Goal: Task Accomplishment & Management: Complete application form

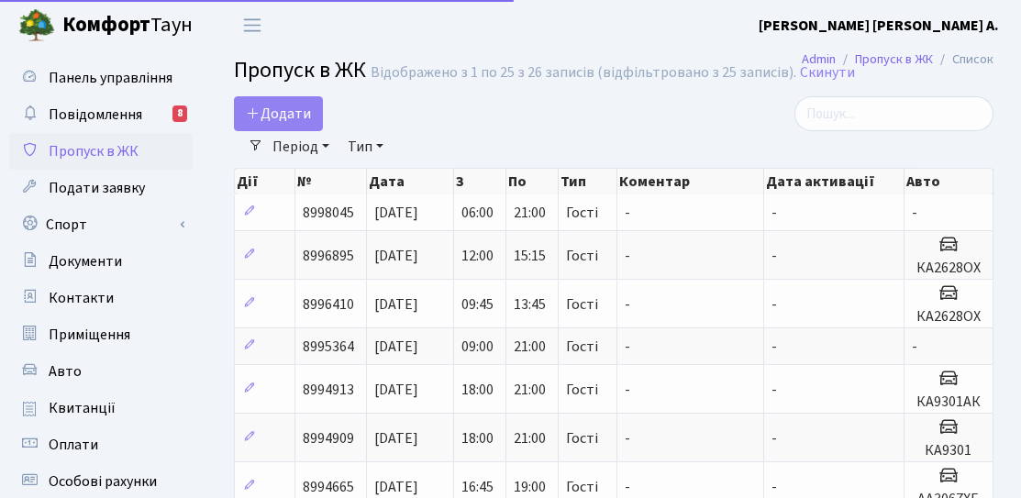
select select "25"
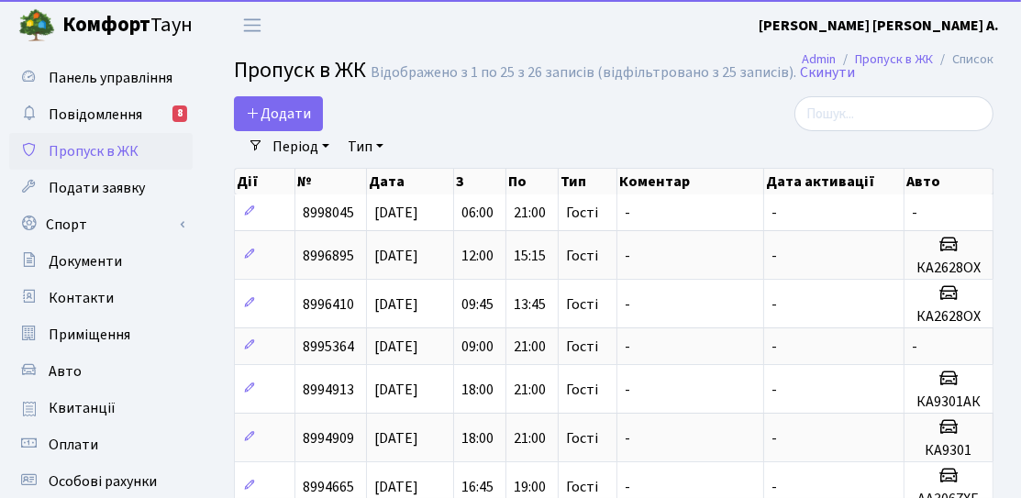
click at [290, 131] on link "Період" at bounding box center [301, 146] width 72 height 31
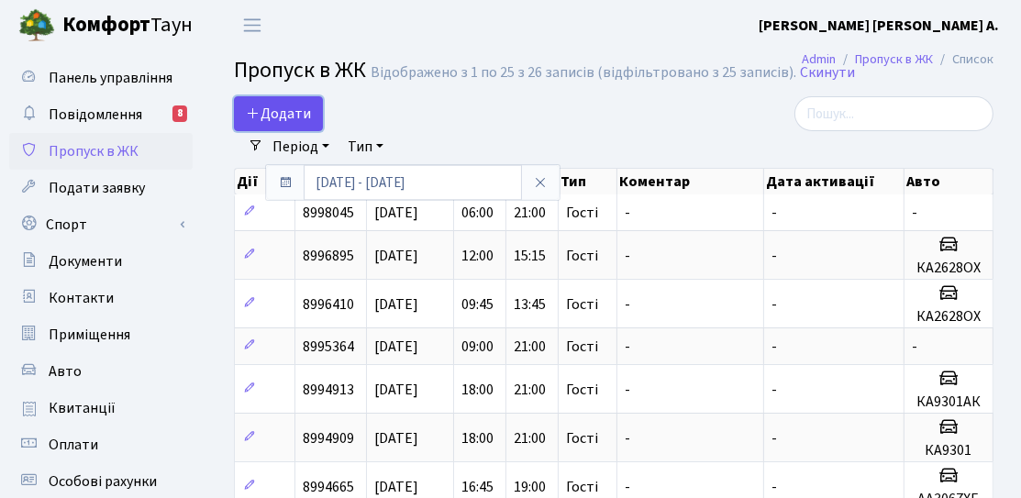
click at [292, 117] on span "Додати" at bounding box center [278, 114] width 65 height 20
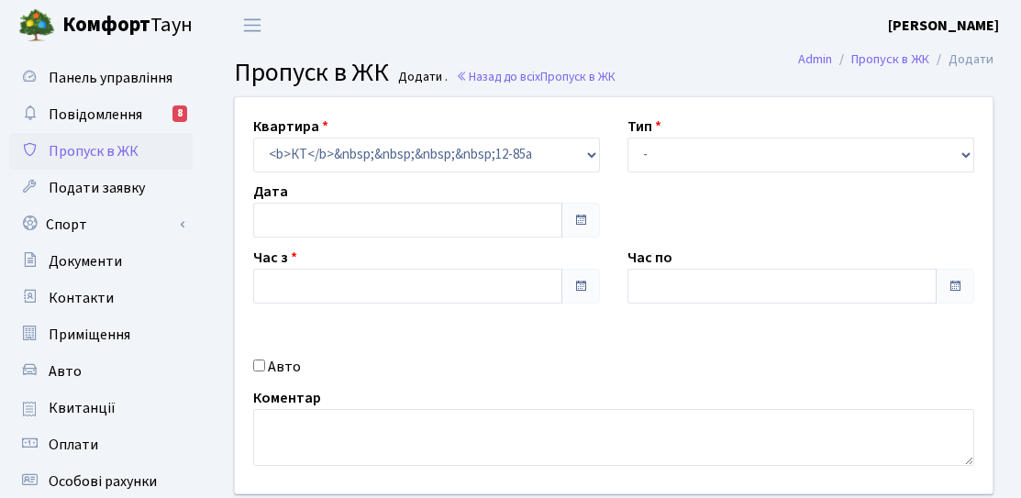
type input "[DATE]"
type input "18:30"
type input "19:30"
click at [397, 250] on div "Час з 18:30" at bounding box center [426, 275] width 374 height 57
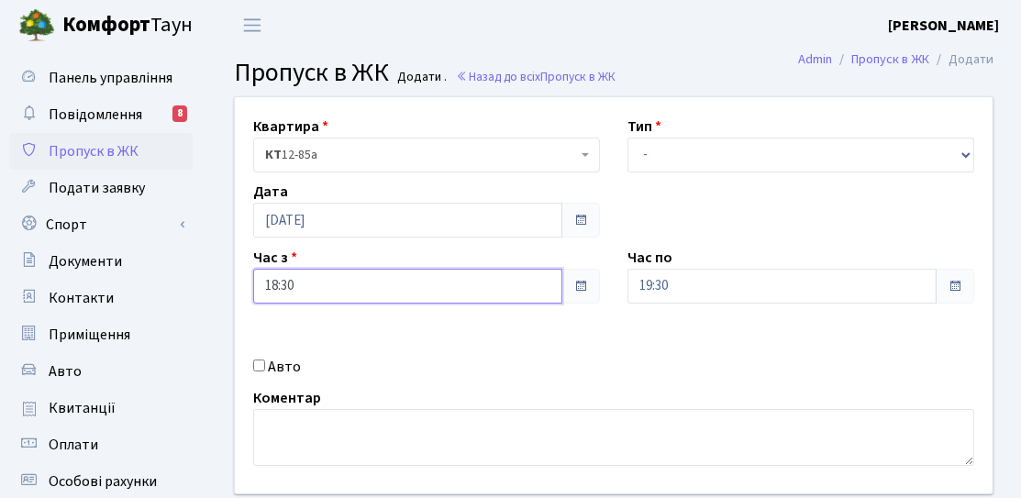
click at [385, 282] on input "18:30" at bounding box center [407, 286] width 309 height 35
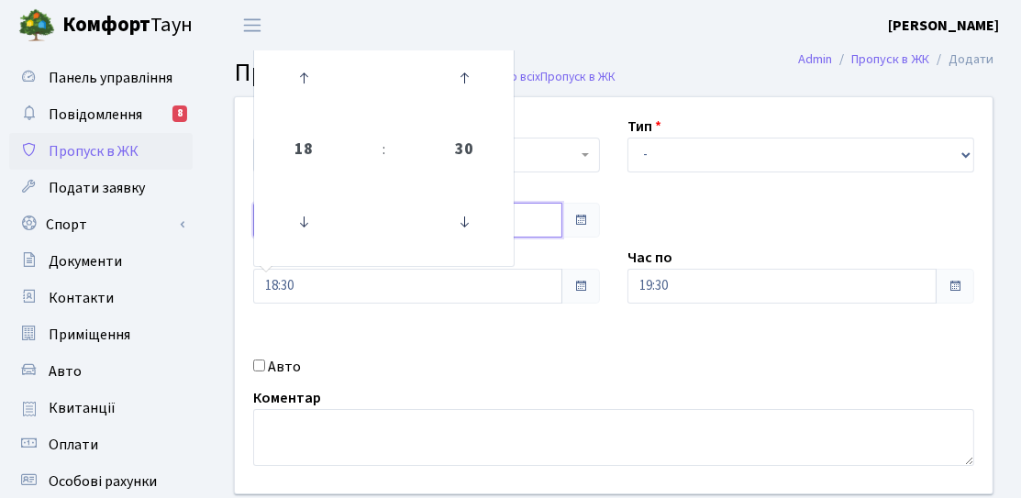
click at [531, 214] on input "[DATE]" at bounding box center [407, 220] width 309 height 35
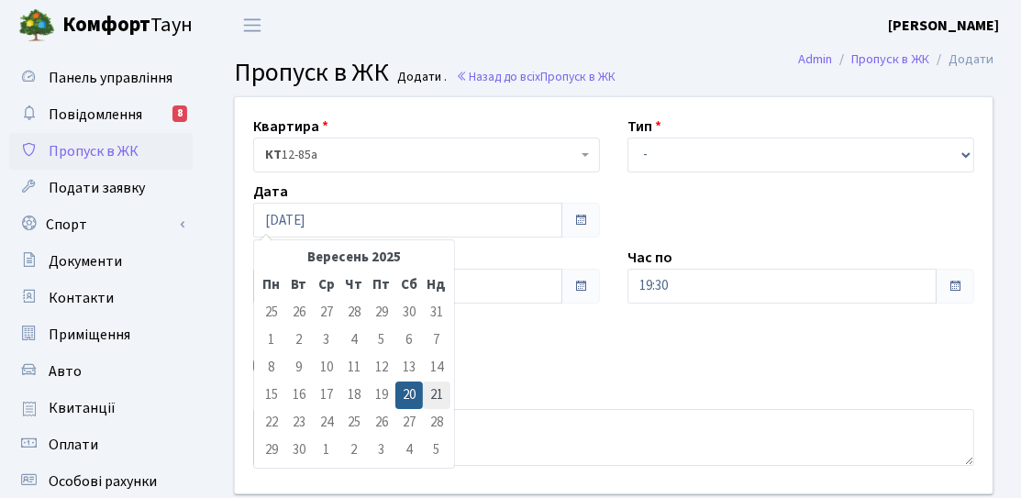
click at [429, 382] on td "21" at bounding box center [437, 396] width 28 height 28
type input "[DATE]"
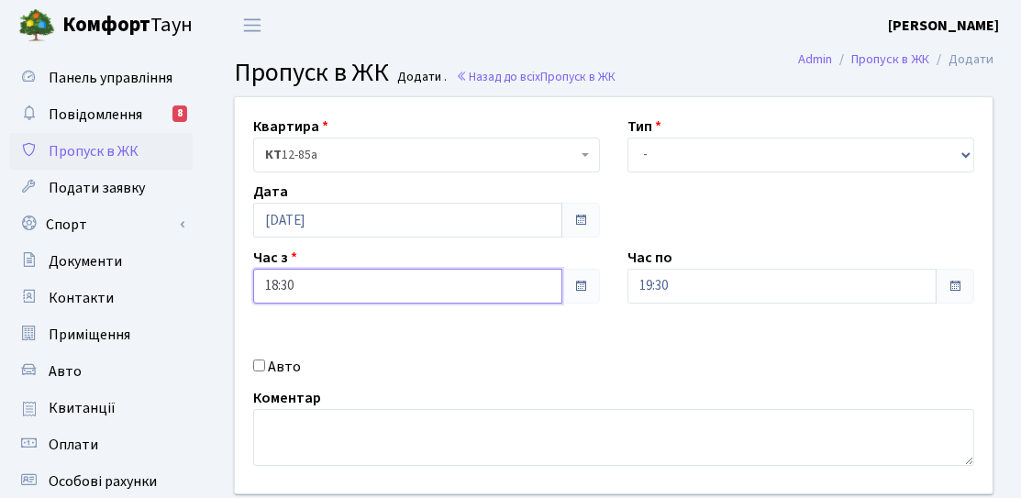
click at [382, 287] on input "18:30" at bounding box center [407, 286] width 309 height 35
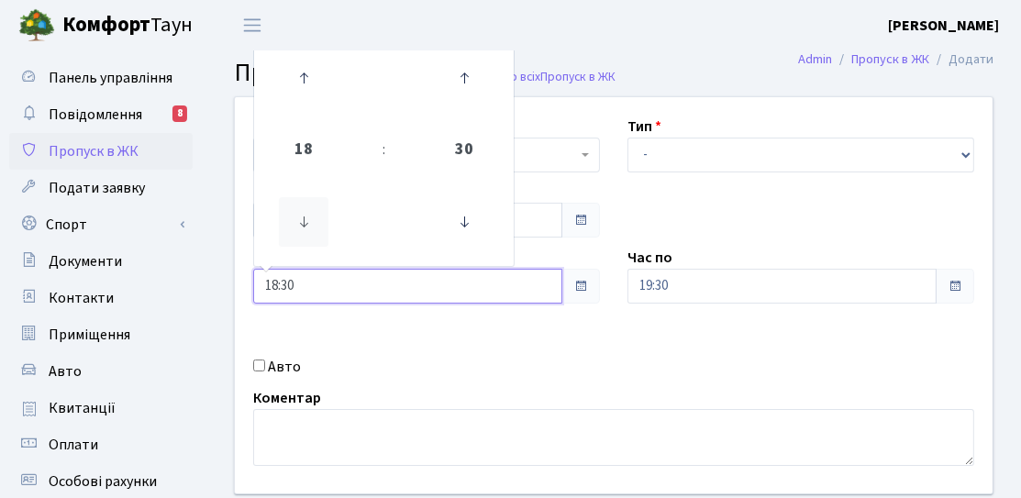
click at [309, 221] on icon at bounding box center [304, 222] width 50 height 50
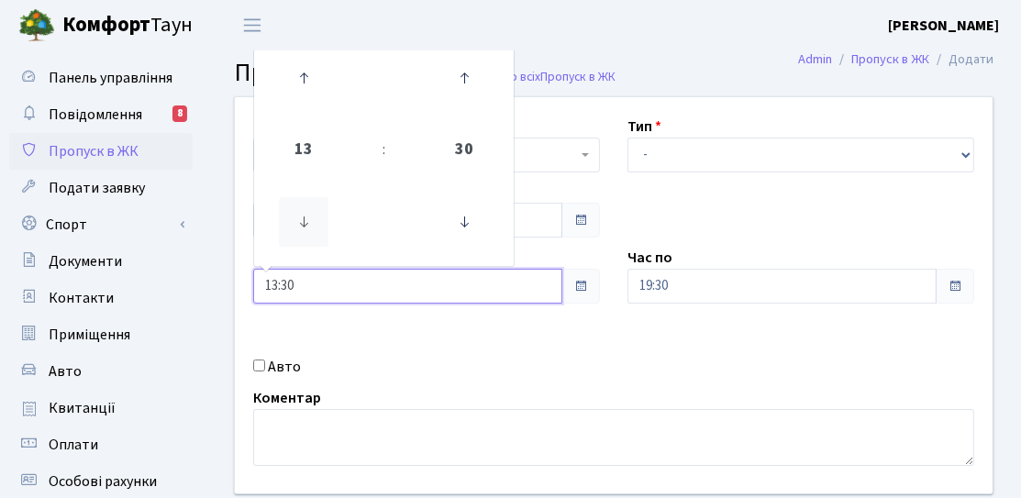
click at [309, 221] on icon at bounding box center [304, 222] width 50 height 50
click at [312, 222] on icon at bounding box center [304, 222] width 50 height 50
click at [313, 222] on icon at bounding box center [304, 222] width 50 height 50
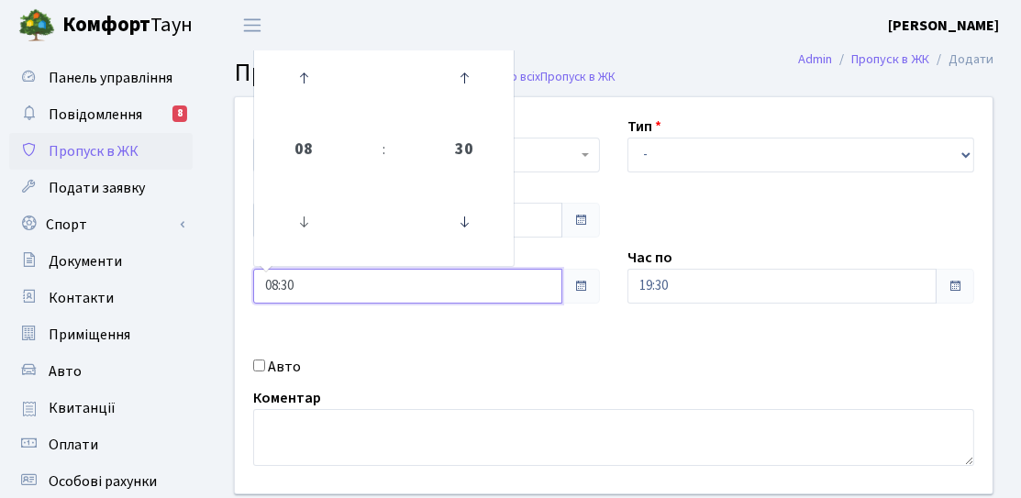
click at [329, 230] on link at bounding box center [304, 222] width 54 height 66
click at [323, 230] on icon at bounding box center [304, 222] width 50 height 50
click at [479, 229] on icon at bounding box center [465, 222] width 50 height 50
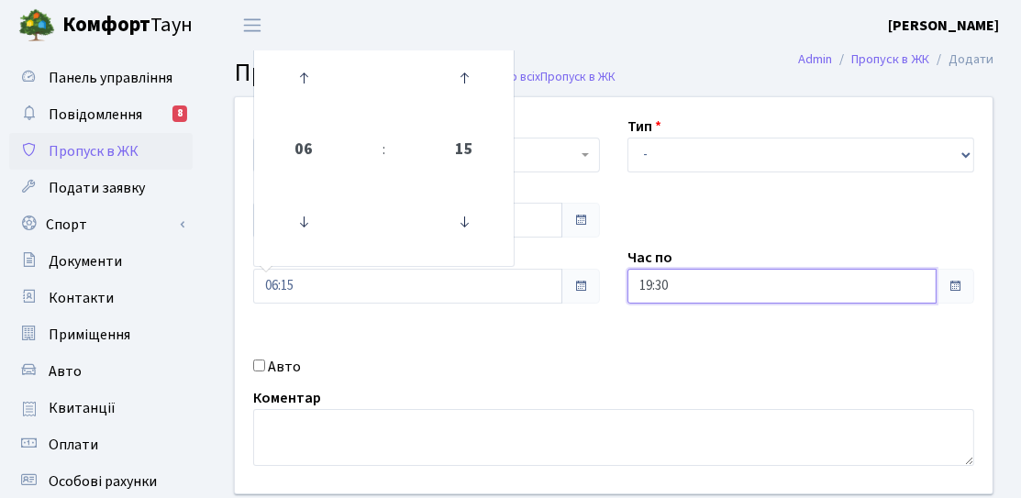
click at [718, 285] on input "19:30" at bounding box center [782, 286] width 309 height 35
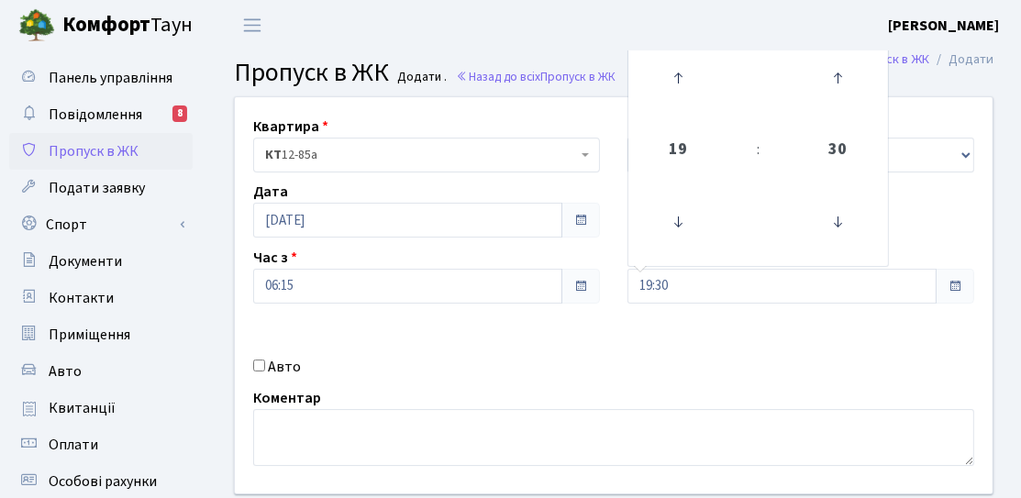
click at [530, 250] on div "Час з 06:15" at bounding box center [426, 275] width 374 height 57
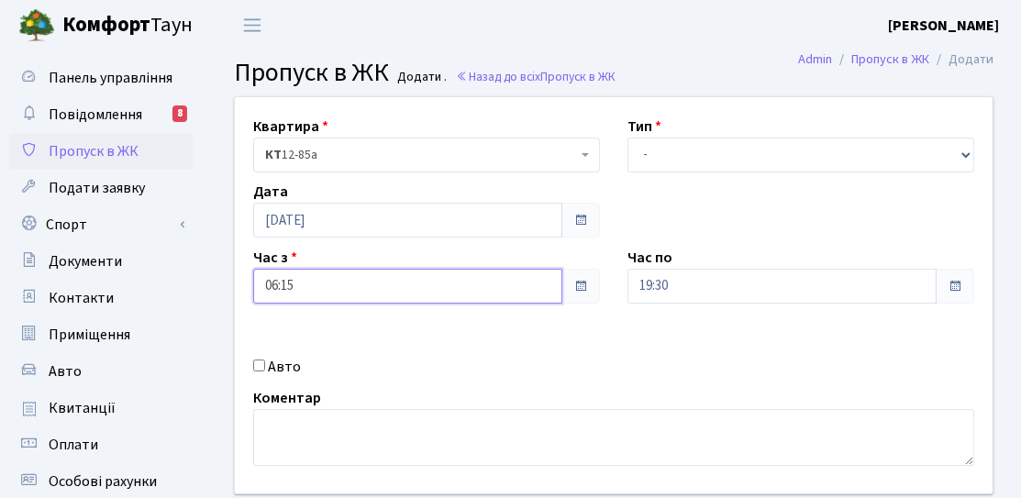
click at [484, 275] on input "06:15" at bounding box center [407, 286] width 309 height 35
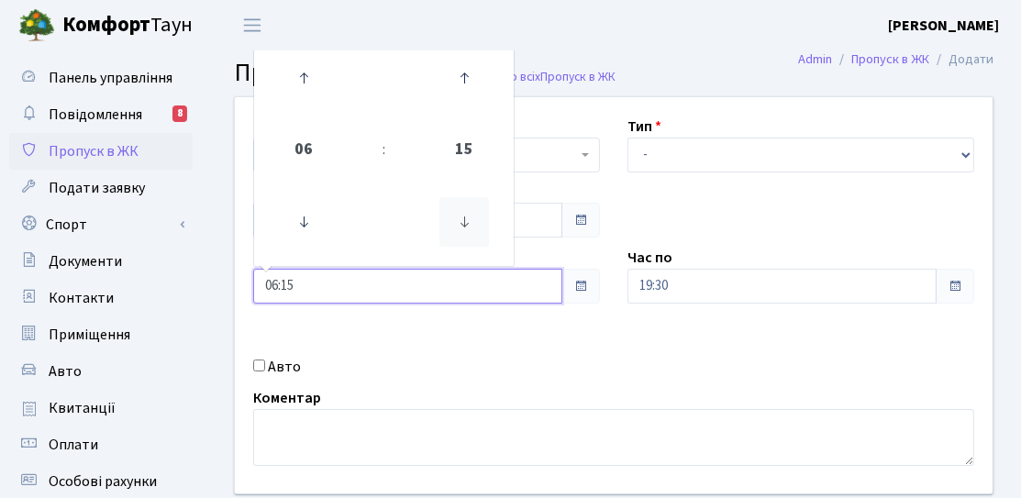
click at [473, 239] on icon at bounding box center [465, 222] width 50 height 50
type input "06:00"
click at [694, 310] on div "Квартира <b>КТ</b>&nbsp;&nbsp;&nbsp;&nbsp;12-85а КТ 12-85а Тип - Доставка Таксі…" at bounding box center [613, 295] width 785 height 396
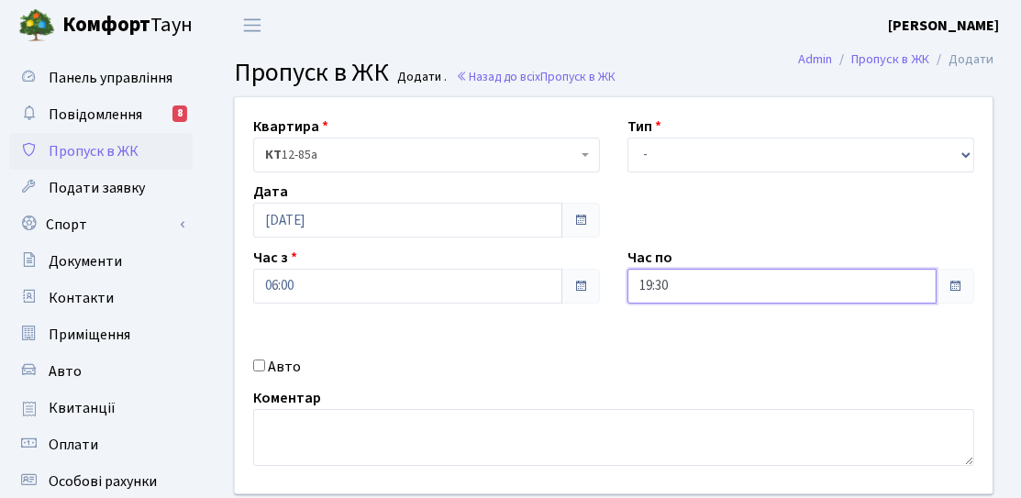
click at [687, 293] on input "19:30" at bounding box center [782, 286] width 309 height 35
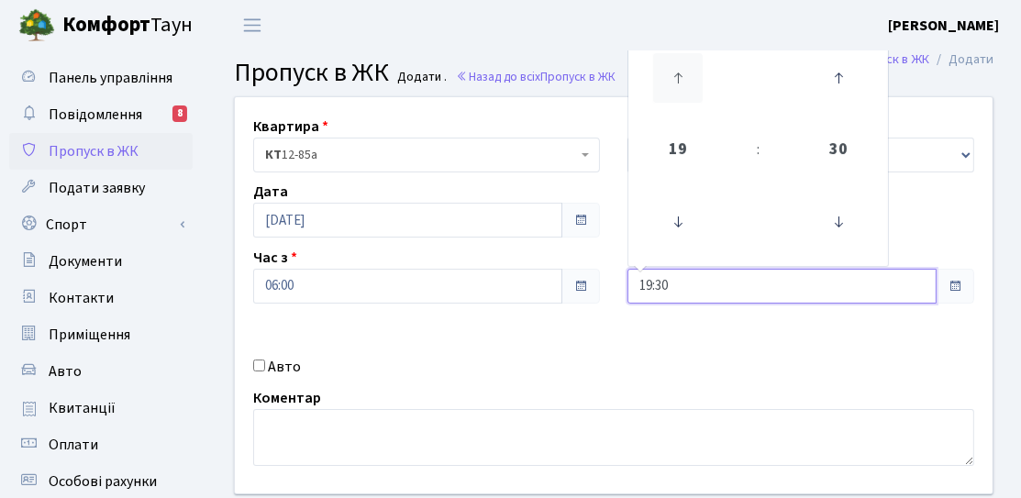
click at [688, 68] on icon at bounding box center [678, 78] width 50 height 50
click at [835, 218] on icon at bounding box center [839, 222] width 50 height 50
click at [911, 221] on div "Квартира <b>КТ</b>&nbsp;&nbsp;&nbsp;&nbsp;12-85а КТ 12-85а Тип - Доставка Таксі…" at bounding box center [613, 295] width 785 height 396
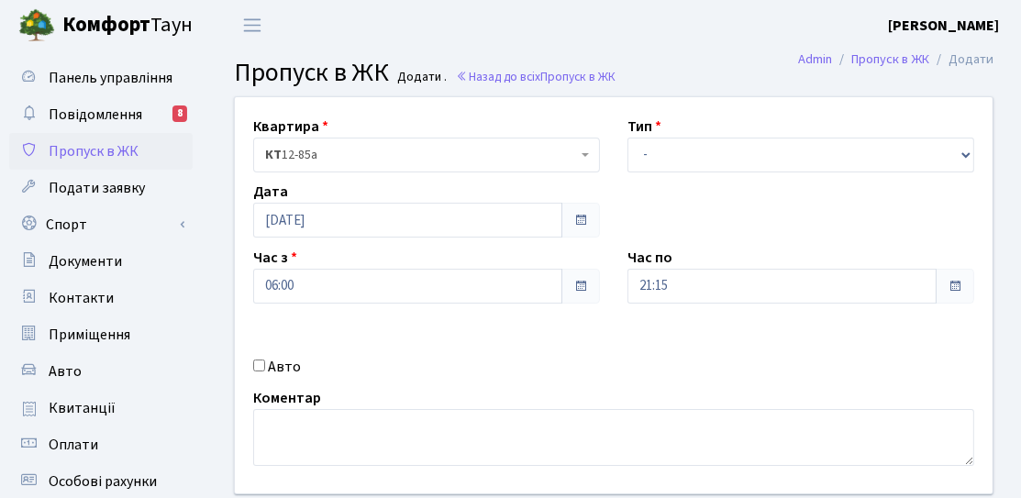
click at [713, 264] on div "Час по 21:15" at bounding box center [801, 275] width 374 height 57
click at [709, 280] on input "21:15" at bounding box center [782, 286] width 309 height 35
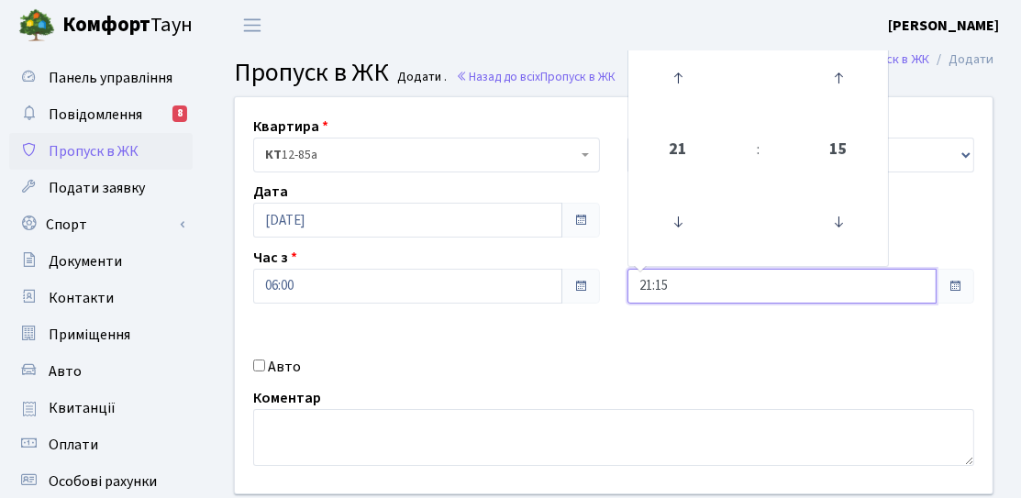
click at [796, 220] on td at bounding box center [838, 223] width 93 height 80
click at [842, 224] on icon at bounding box center [839, 222] width 50 height 50
type input "21:00"
click at [888, 211] on div "21 : 00 00 01 02 03 04 05 06 07 08 09 10 11 12 13 14 15 16 17 18 19 20 21 22 23…" at bounding box center [759, 150] width 262 height 233
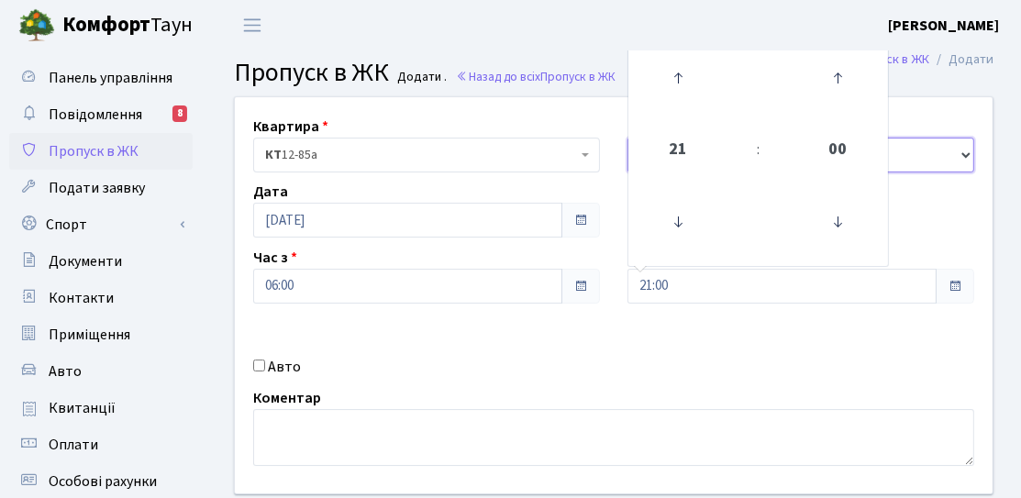
click at [891, 140] on select "- Доставка Таксі Гості Сервіс" at bounding box center [801, 155] width 347 height 35
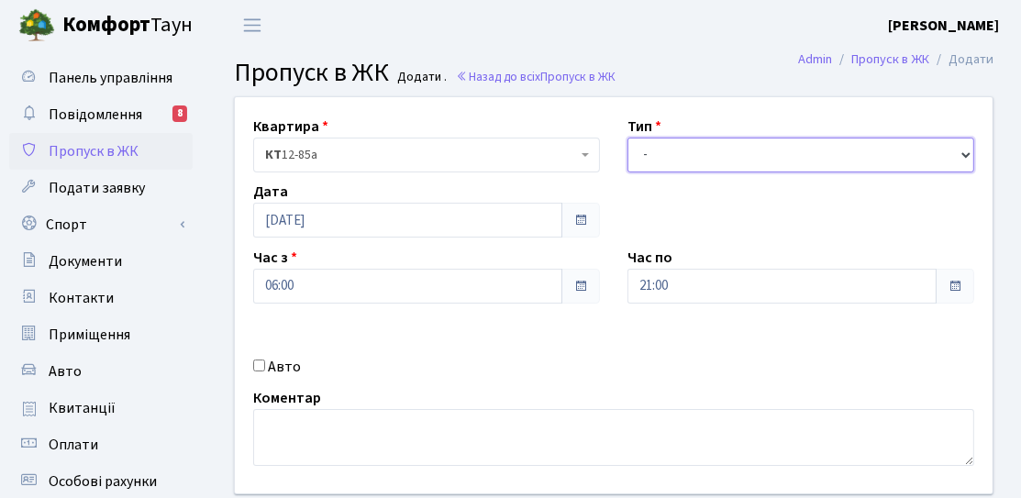
select select "3"
click at [628, 138] on select "- Доставка Таксі Гості Сервіс" at bounding box center [801, 155] width 347 height 35
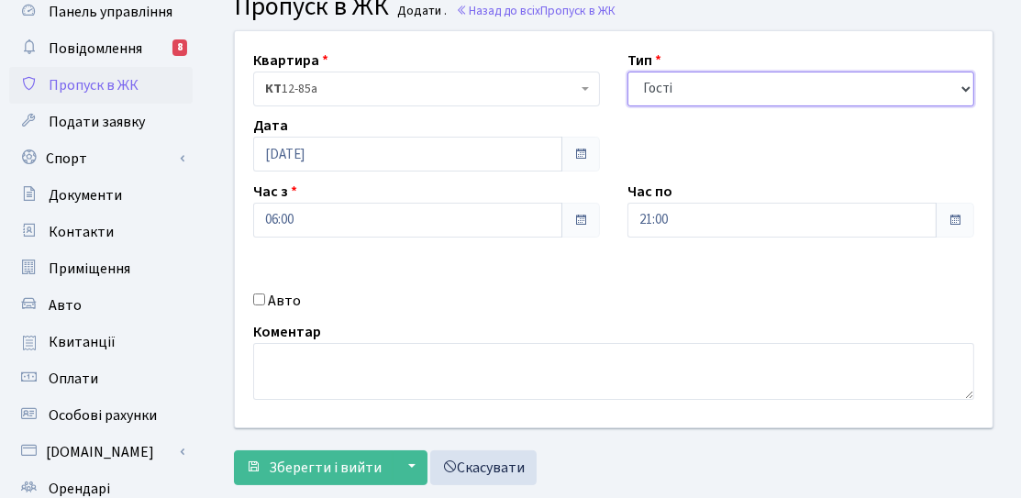
scroll to position [92, 0]
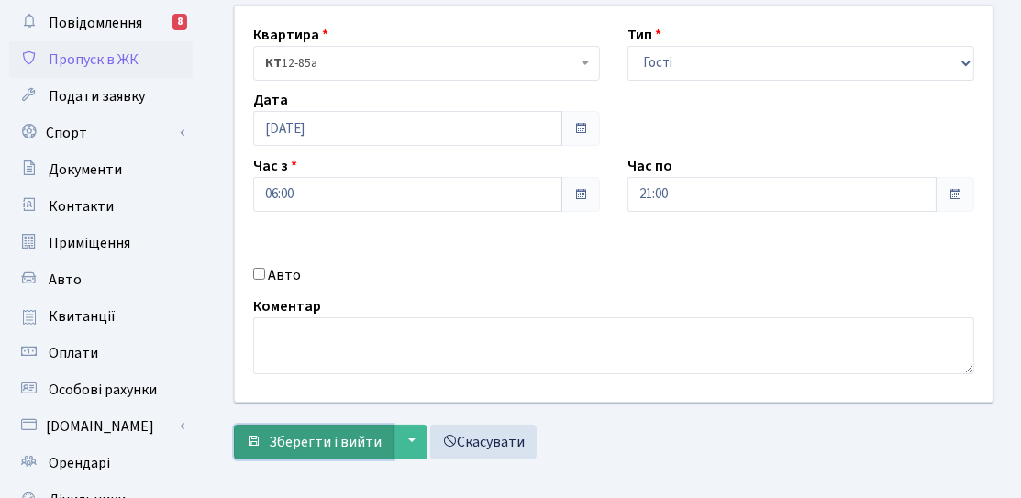
click at [363, 444] on span "Зберегти і вийти" at bounding box center [325, 442] width 113 height 20
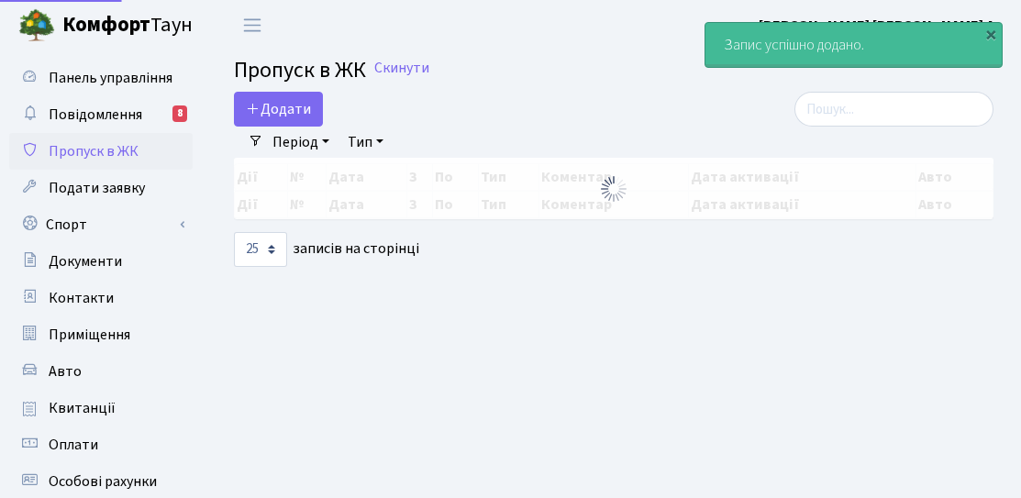
select select "25"
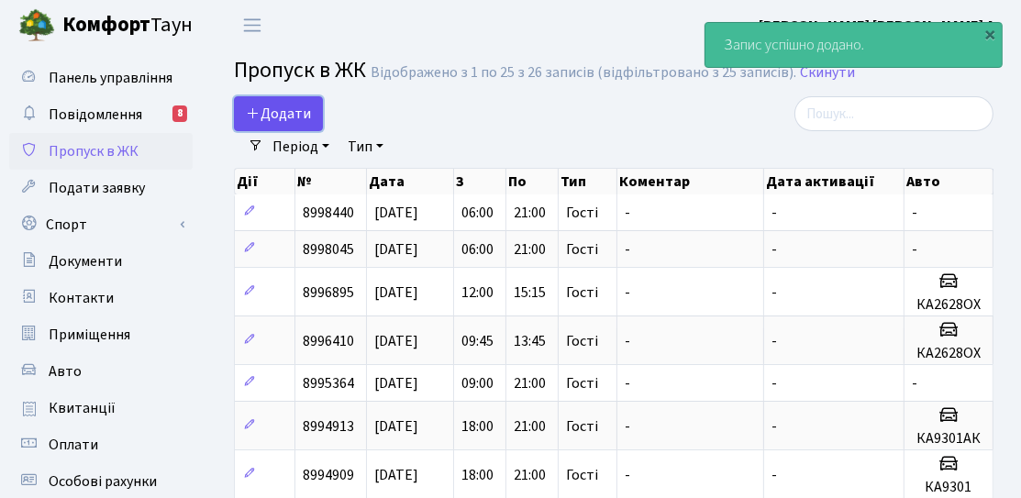
click at [281, 121] on span "Додати" at bounding box center [278, 114] width 65 height 20
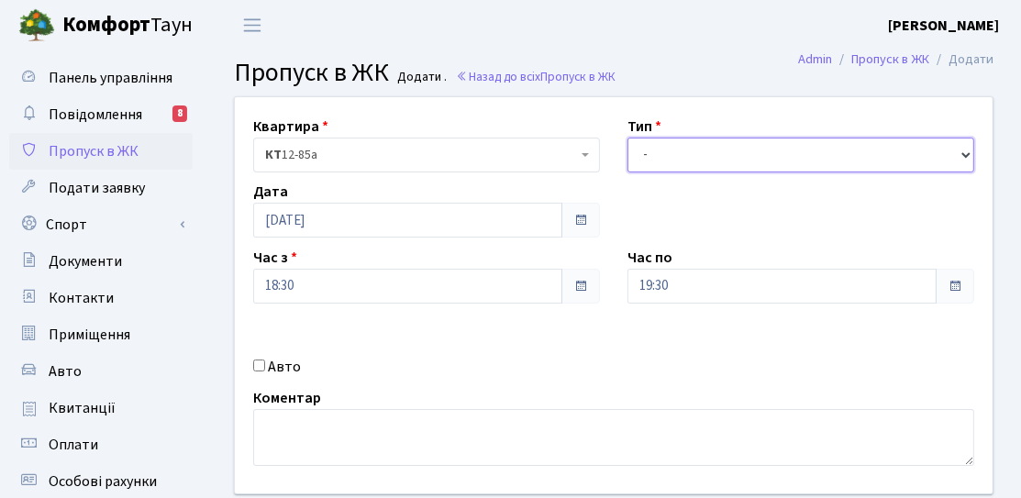
click at [692, 162] on select "- Доставка Таксі Гості Сервіс" at bounding box center [801, 155] width 347 height 35
select select "3"
click at [628, 138] on select "- Доставка Таксі Гості Сервіс" at bounding box center [801, 155] width 347 height 35
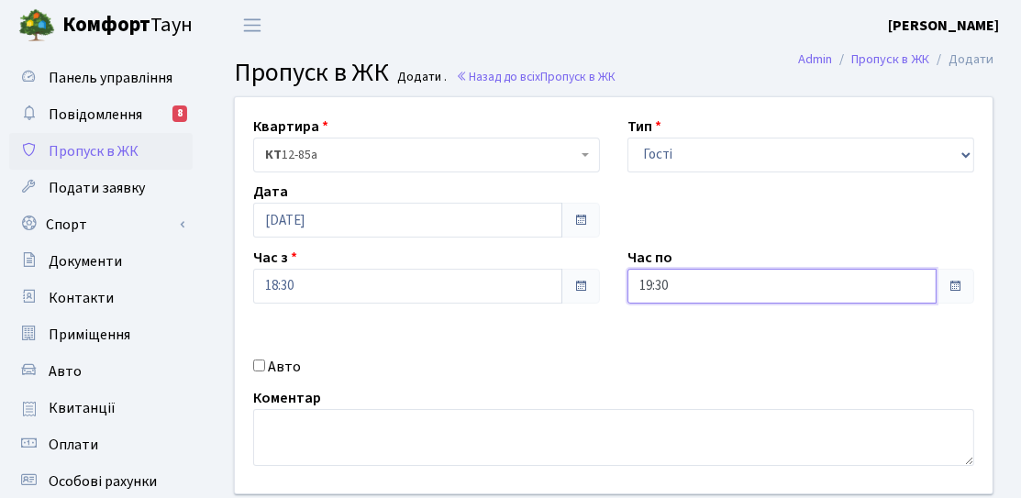
click at [699, 275] on input "19:30" at bounding box center [782, 286] width 309 height 35
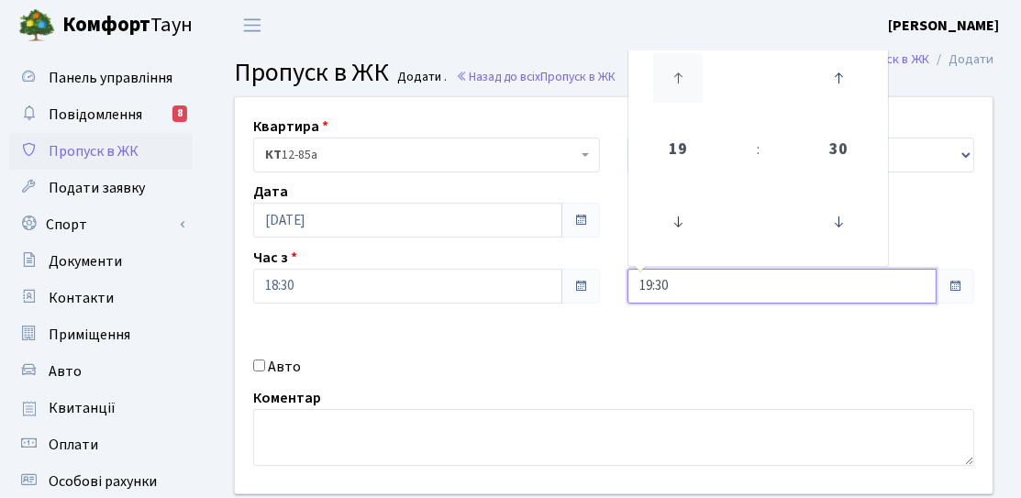
click at [693, 100] on icon at bounding box center [678, 78] width 50 height 50
click at [842, 215] on icon at bounding box center [839, 222] width 50 height 50
click at [835, 232] on icon at bounding box center [839, 222] width 50 height 50
type input "21:00"
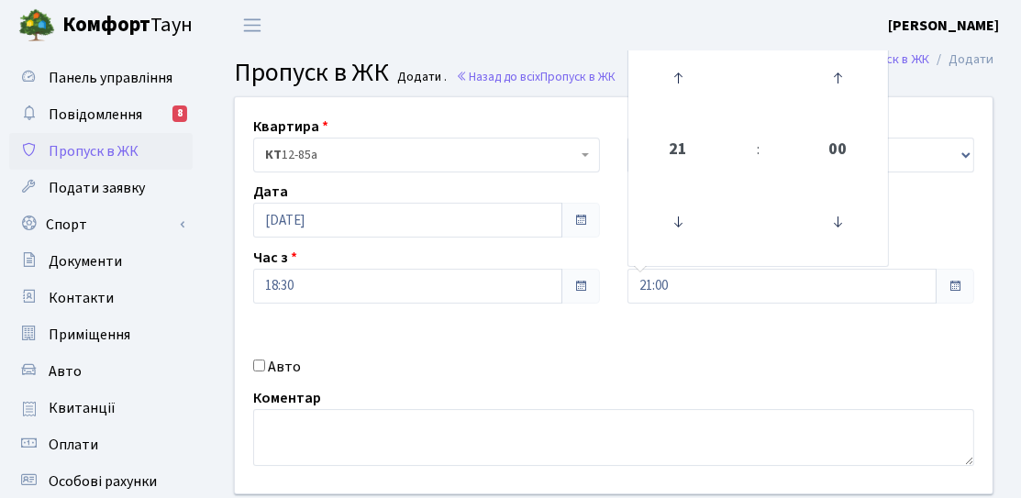
click at [355, 467] on div "Квартира <b>КТ</b>&nbsp;&nbsp;&nbsp;&nbsp;12-85а КТ 12-85а Тип - Доставка Таксі…" at bounding box center [613, 295] width 785 height 396
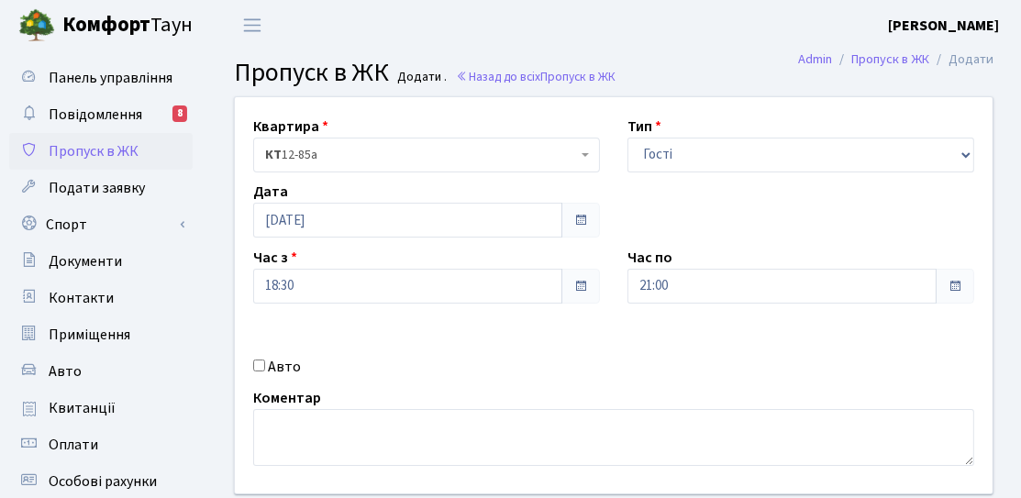
click at [290, 376] on label "Авто" at bounding box center [284, 367] width 33 height 22
click at [265, 372] on input "Авто" at bounding box center [259, 366] width 12 height 12
checkbox input "true"
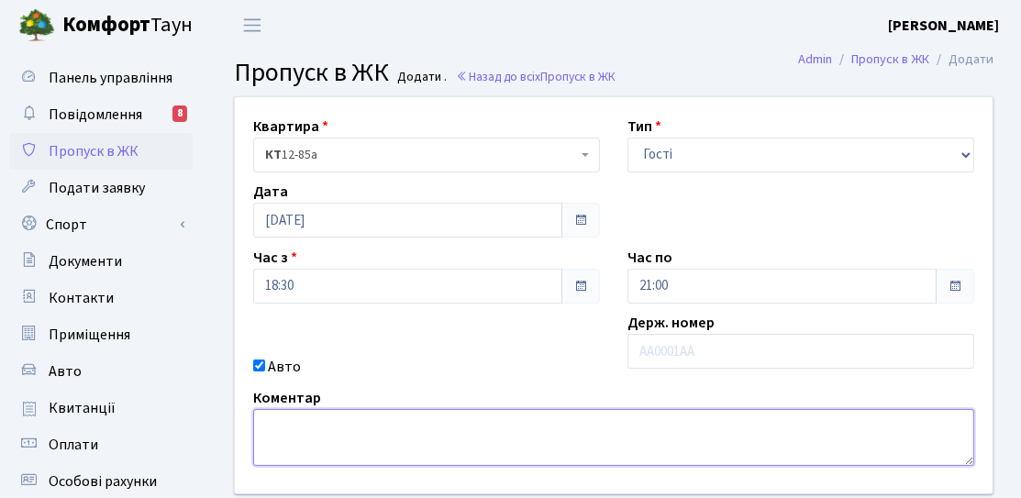
type textarea "Q"
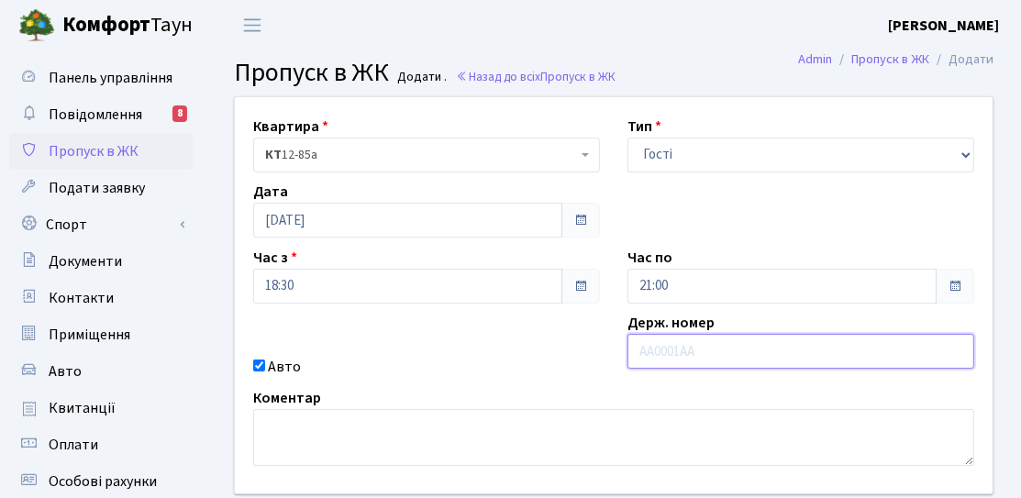
click at [697, 360] on input "text" at bounding box center [801, 351] width 347 height 35
type input "QUATTRO"
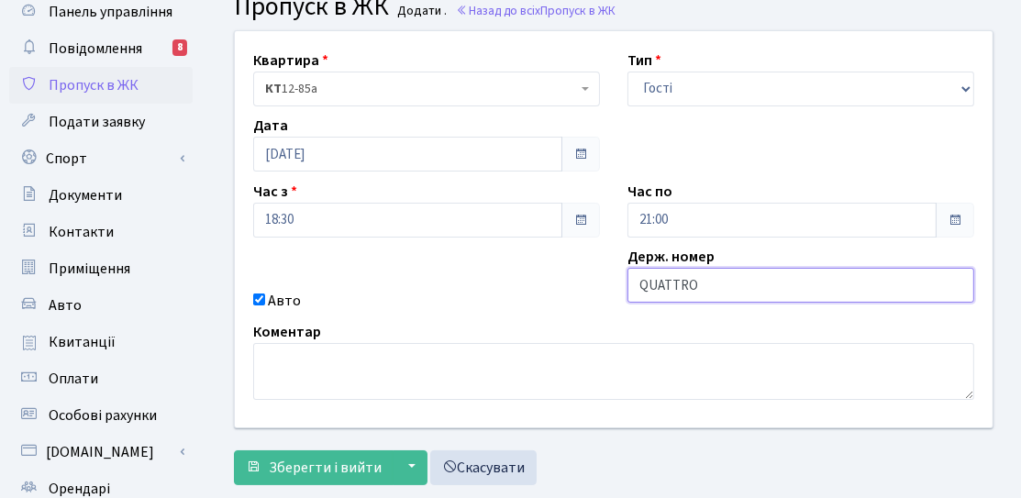
scroll to position [92, 0]
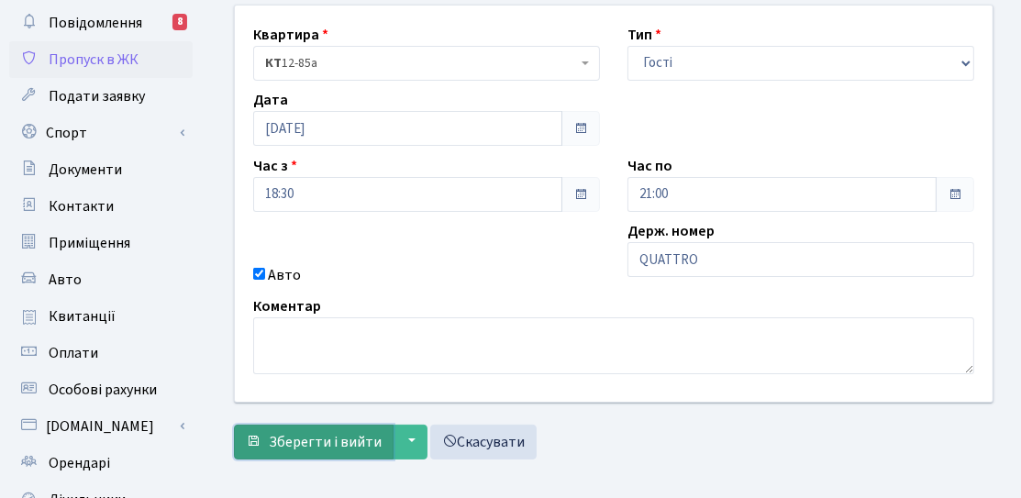
click at [313, 435] on span "Зберегти і вийти" at bounding box center [325, 442] width 113 height 20
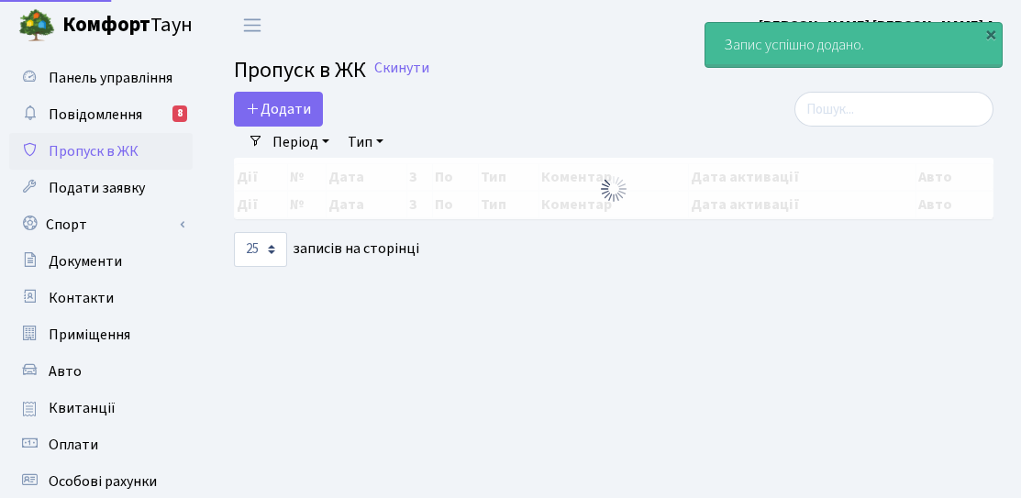
select select "25"
